Goal: Obtain resource: Download file/media

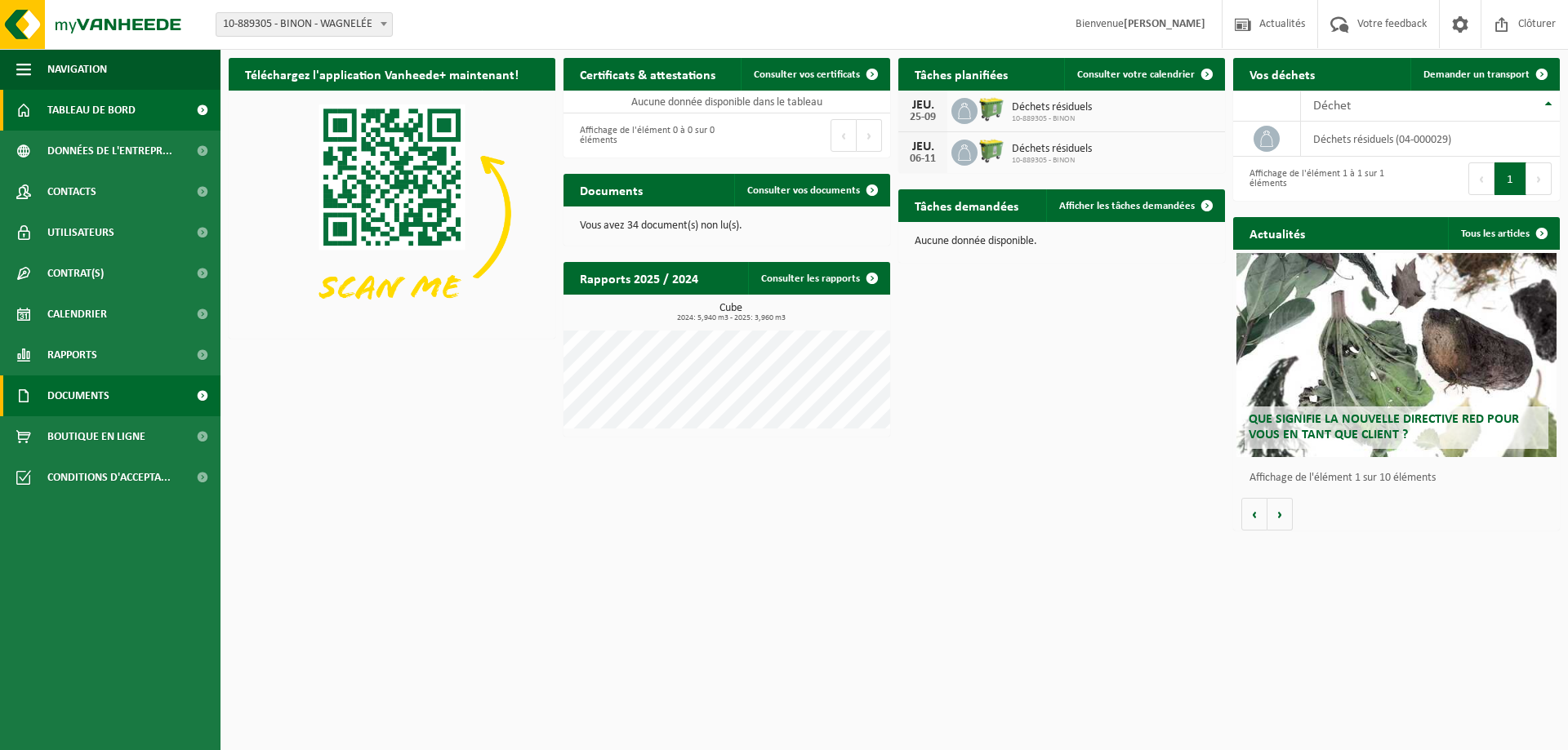
click at [82, 392] on span "Documents" at bounding box center [78, 396] width 62 height 41
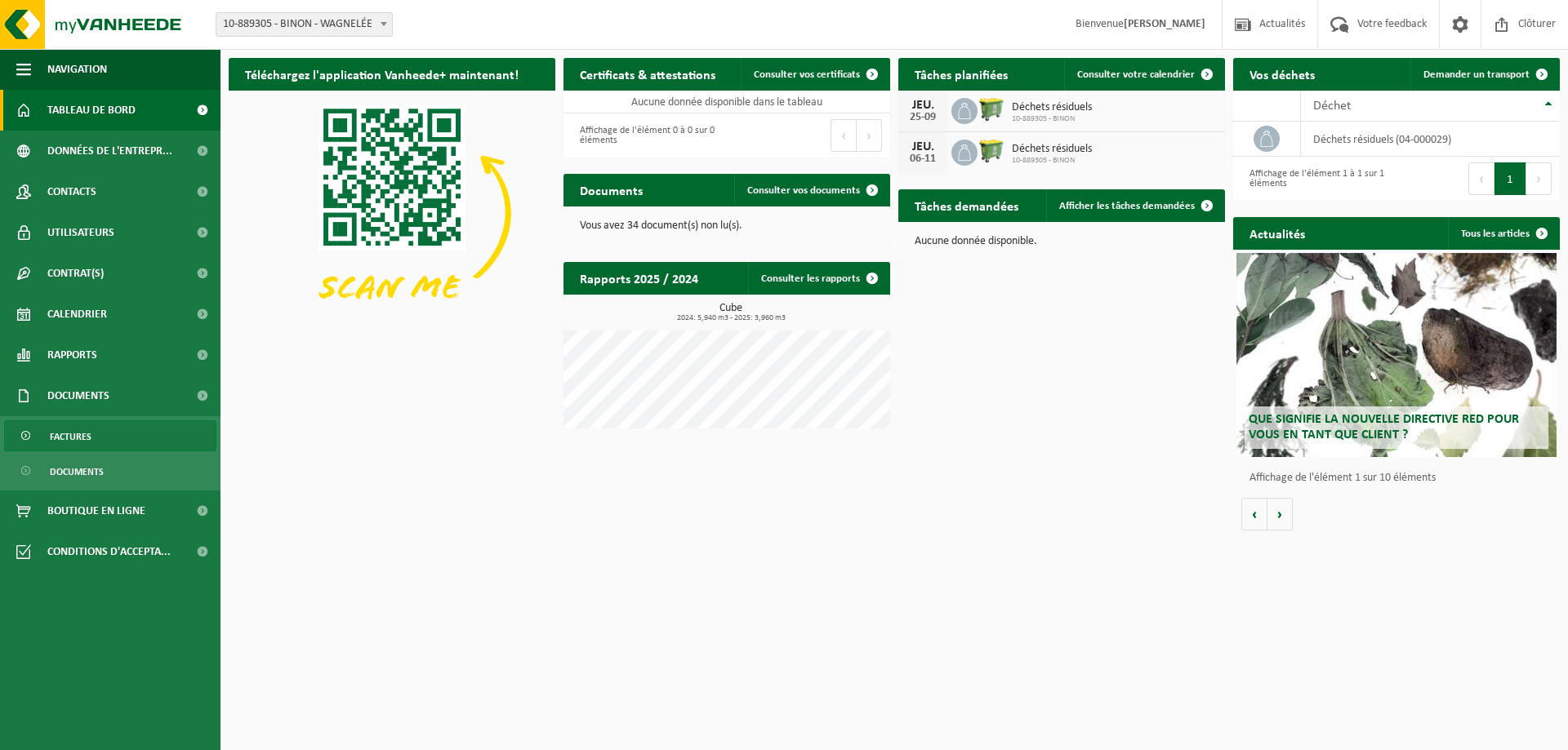
click at [79, 436] on span "Factures" at bounding box center [71, 436] width 41 height 31
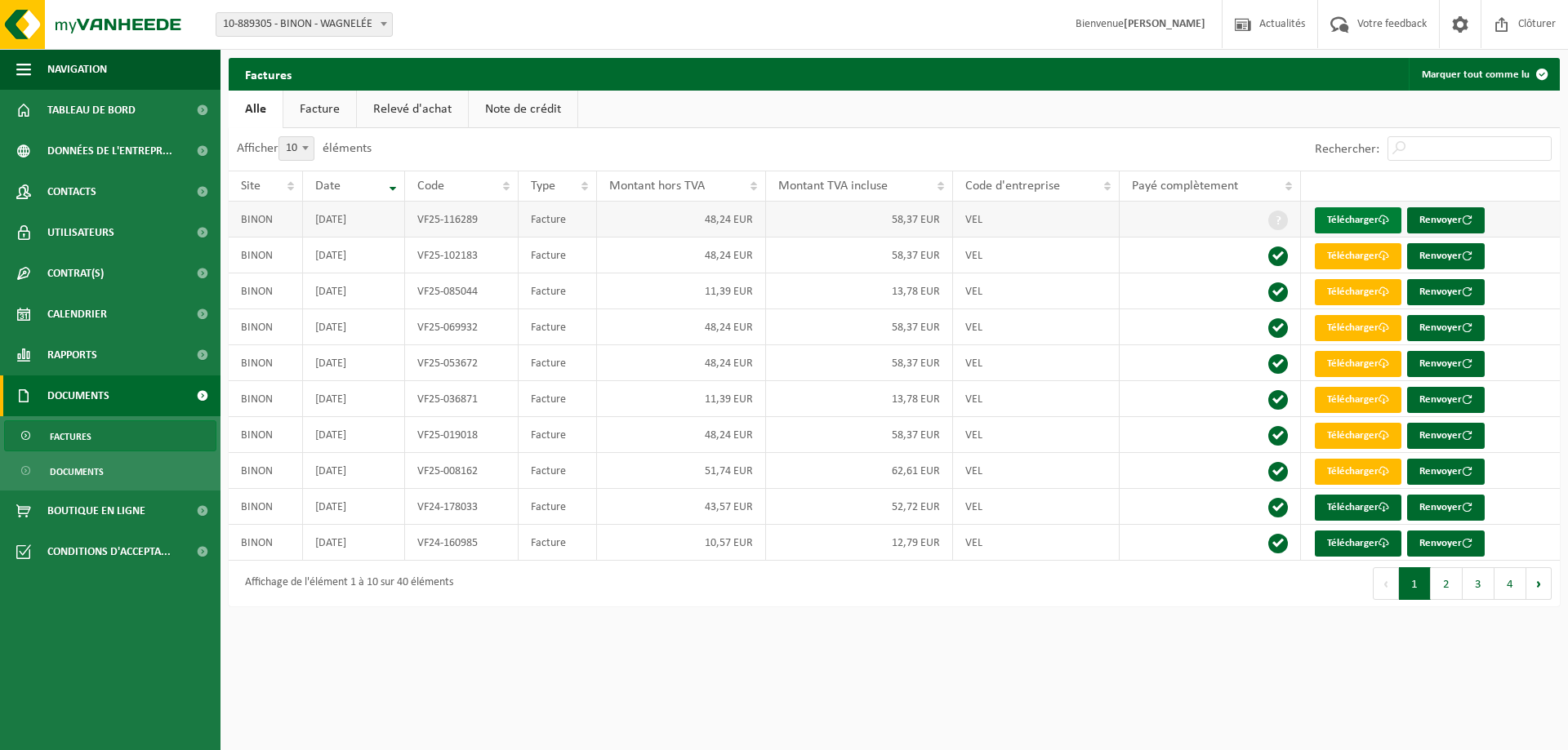
click at [1356, 215] on link "Télécharger" at bounding box center [1358, 220] width 87 height 26
click at [398, 108] on link "Relevé d'achat" at bounding box center [412, 109] width 111 height 38
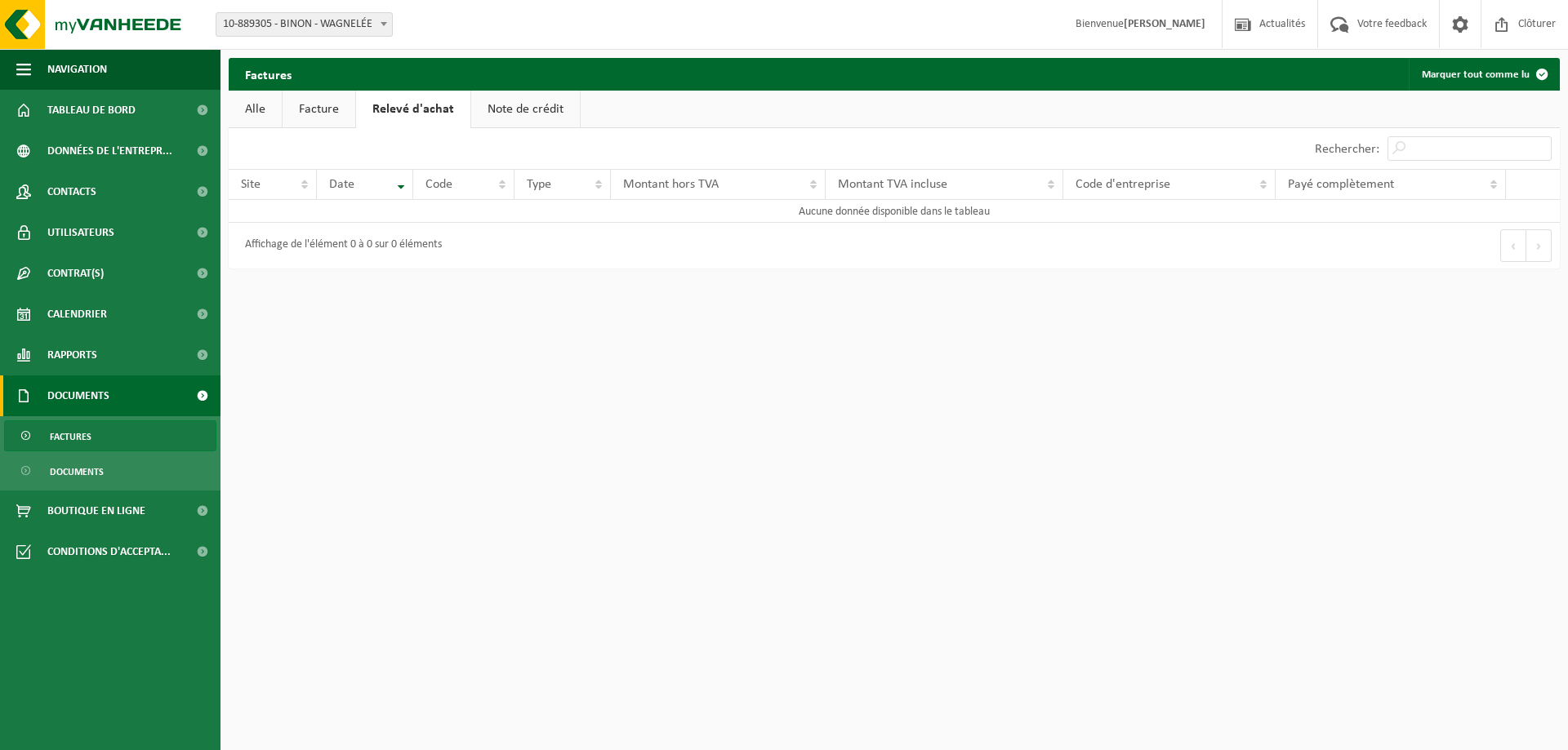
click at [329, 111] on link "Facture" at bounding box center [318, 109] width 73 height 38
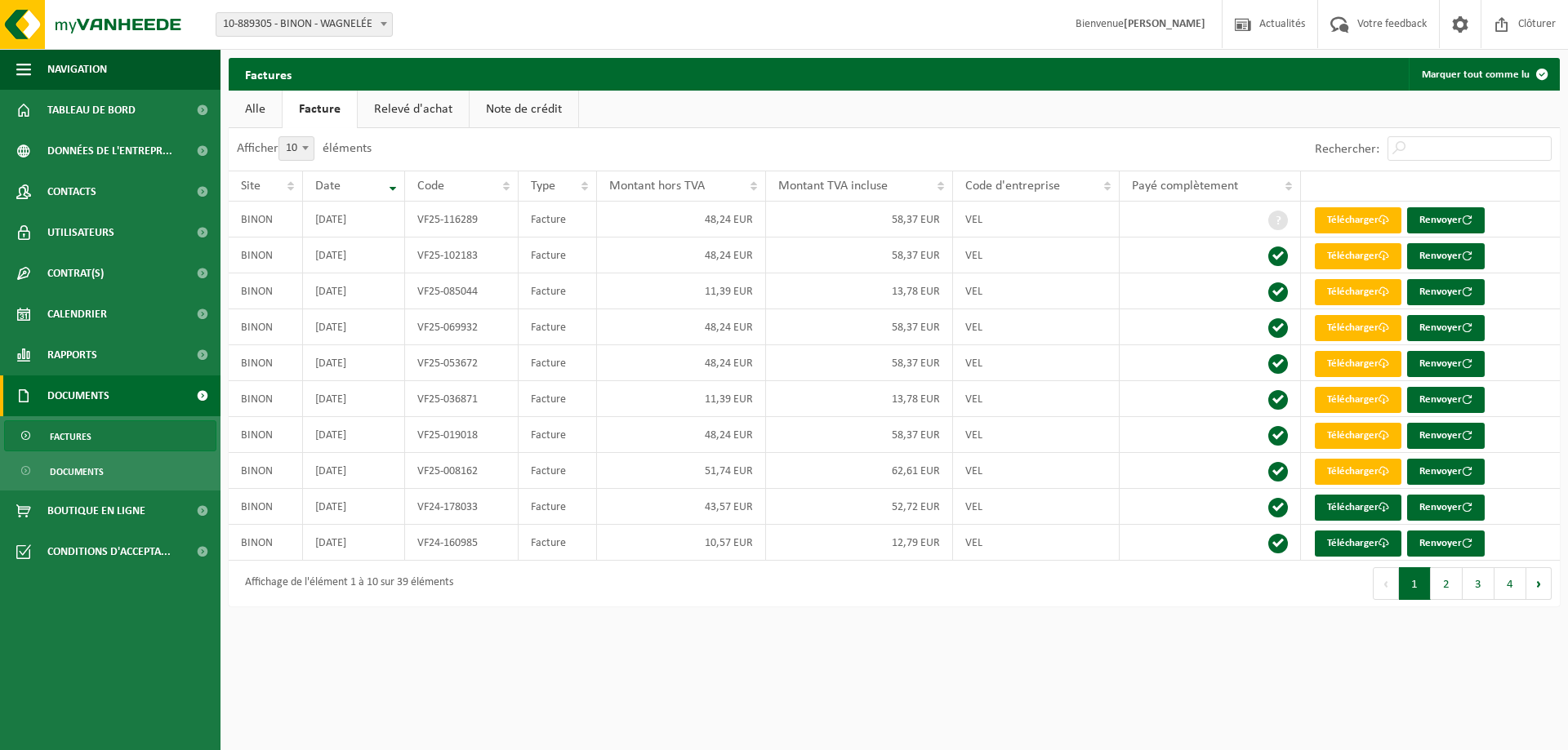
click at [501, 108] on link "Note de crédit" at bounding box center [524, 109] width 108 height 38
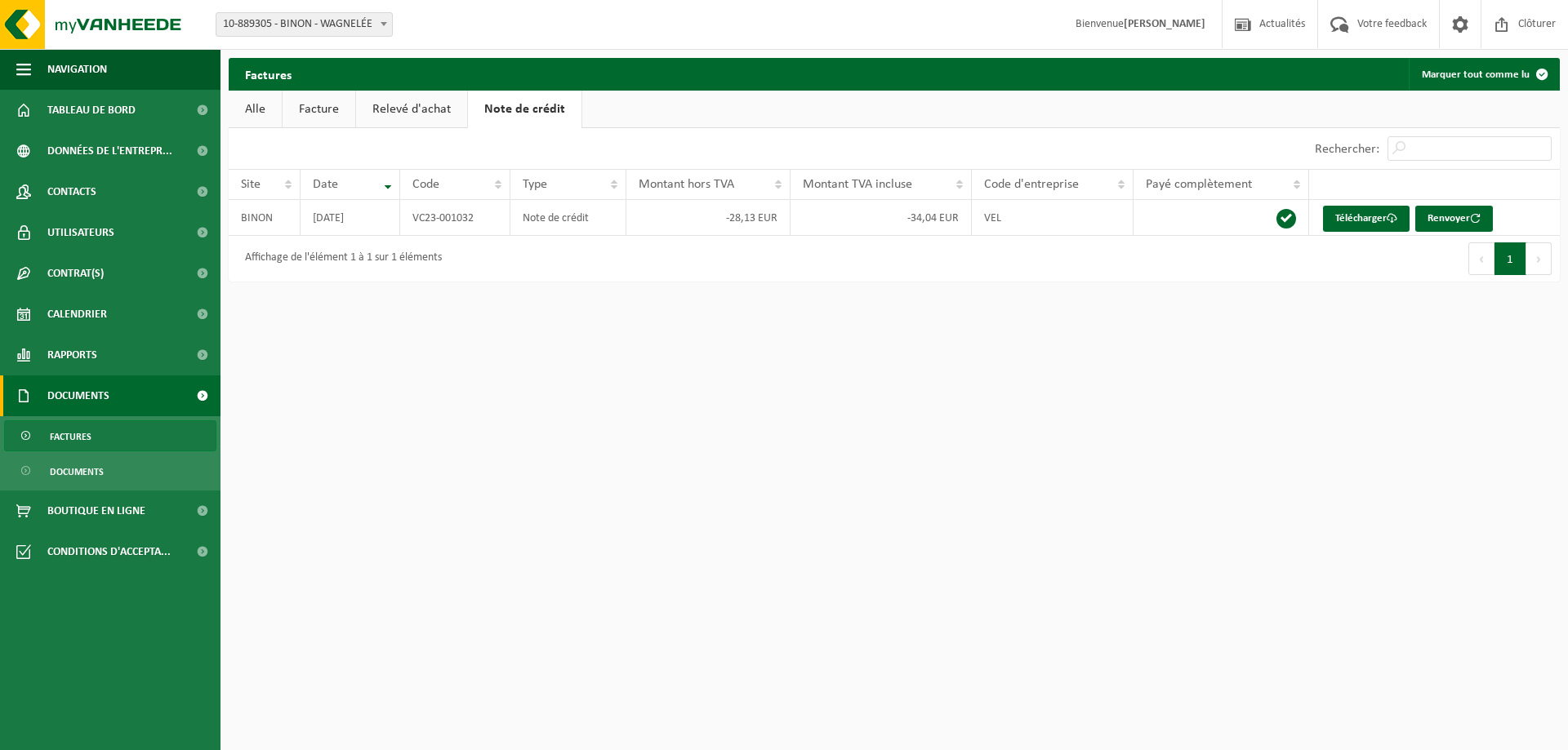
click at [334, 106] on link "Facture" at bounding box center [318, 109] width 73 height 38
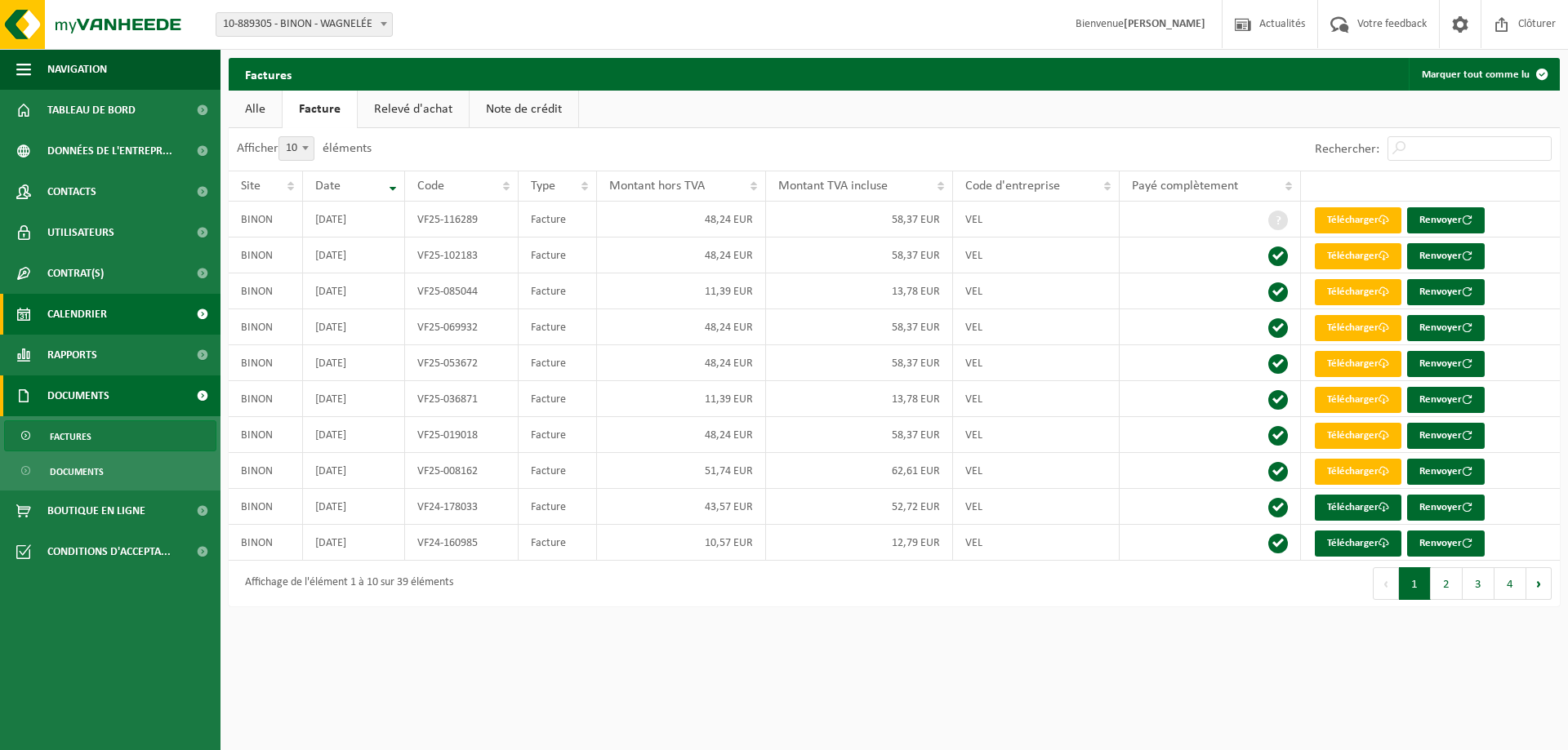
click at [67, 311] on span "Calendrier" at bounding box center [77, 315] width 60 height 41
